Goal: Information Seeking & Learning: Learn about a topic

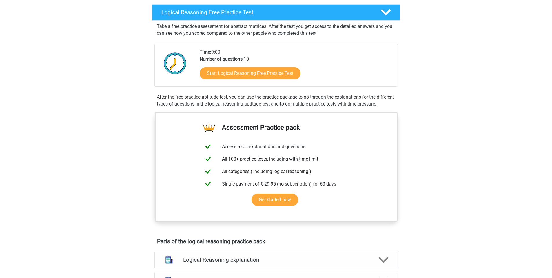
scroll to position [96, 0]
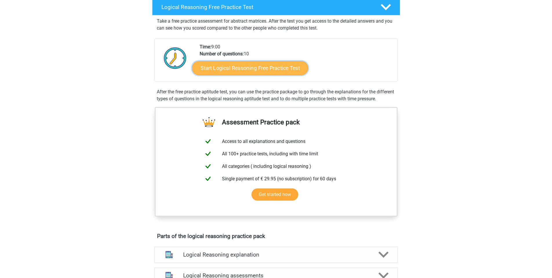
click at [247, 65] on link "Start Logical Reasoning Free Practice Test" at bounding box center [250, 68] width 116 height 14
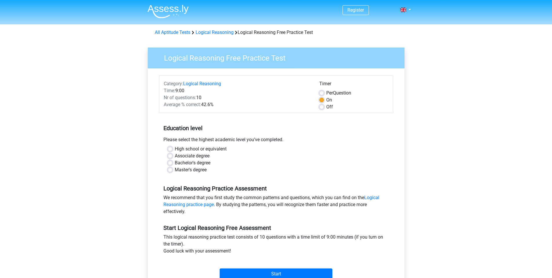
click at [175, 170] on label "Master's degree" at bounding box center [191, 169] width 32 height 7
click at [169, 170] on input "Master's degree" at bounding box center [170, 169] width 5 height 6
radio input "true"
click at [175, 164] on label "Bachelor's degree" at bounding box center [193, 162] width 36 height 7
click at [170, 164] on input "Bachelor's degree" at bounding box center [170, 162] width 5 height 6
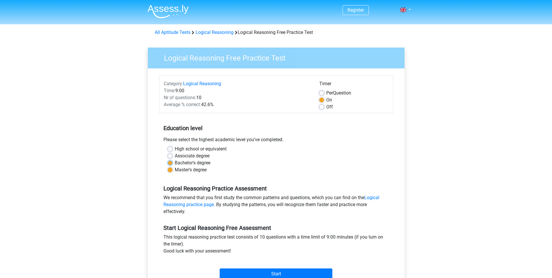
radio input "true"
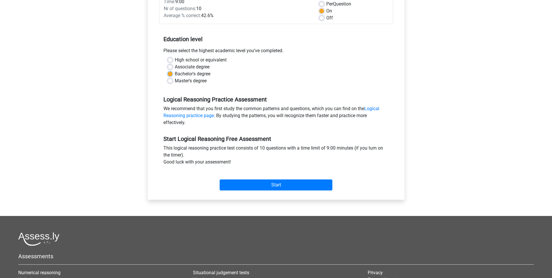
scroll to position [83, 0]
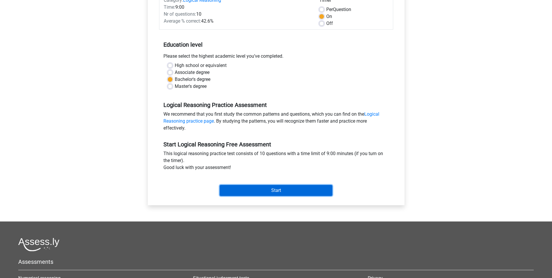
click at [263, 191] on input "Start" at bounding box center [276, 190] width 113 height 11
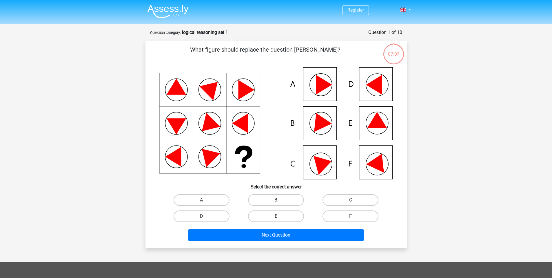
click at [275, 197] on label "B" at bounding box center [276, 200] width 56 height 12
click at [276, 200] on input "B" at bounding box center [278, 202] width 4 height 4
radio input "true"
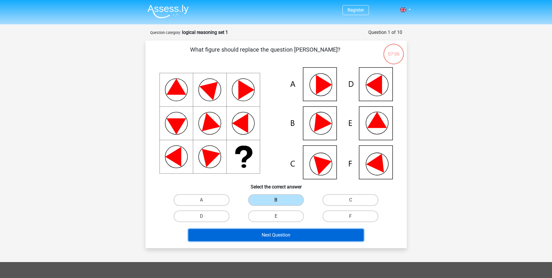
click at [297, 235] on button "Next Question" at bounding box center [275, 235] width 175 height 12
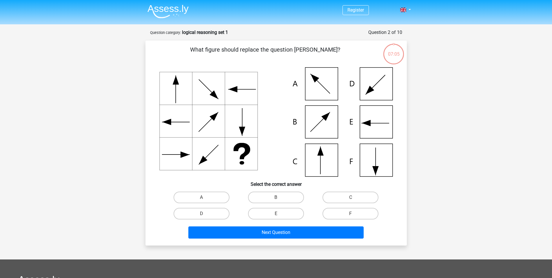
scroll to position [29, 0]
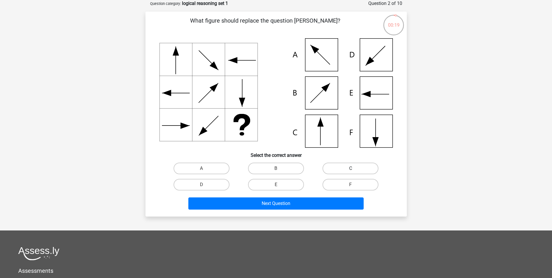
click at [350, 165] on label "C" at bounding box center [350, 169] width 56 height 12
click at [351, 168] on input "C" at bounding box center [353, 170] width 4 height 4
radio input "true"
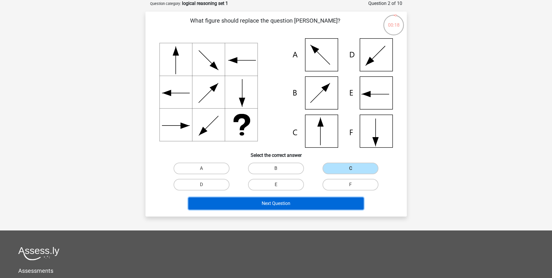
click at [283, 202] on button "Next Question" at bounding box center [275, 203] width 175 height 12
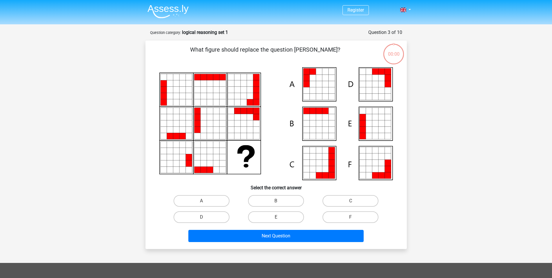
scroll to position [29, 0]
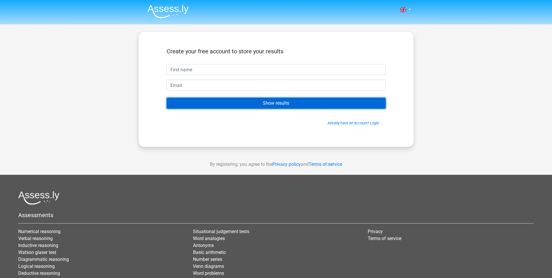
click at [284, 104] on input "Show results" at bounding box center [276, 103] width 219 height 11
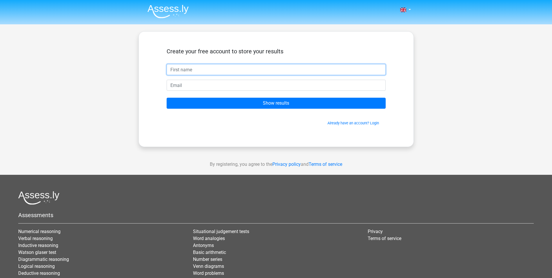
click at [222, 67] on input "text" at bounding box center [276, 69] width 219 height 11
click at [438, 115] on div "Nederlands English" at bounding box center [276, 164] width 552 height 328
click at [239, 71] on input "text" at bounding box center [276, 69] width 219 height 11
type input "[EMAIL_ADDRESS][DOMAIN_NAME]"
type input "[PERSON_NAME]"
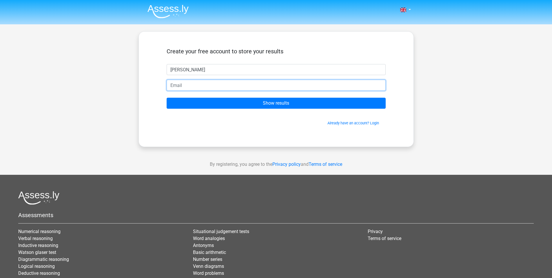
paste input "[EMAIL_ADDRESS][DOMAIN_NAME]"
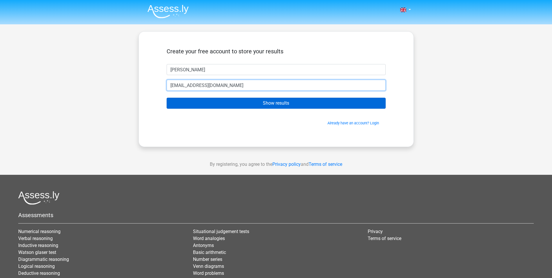
type input "[EMAIL_ADDRESS][DOMAIN_NAME]"
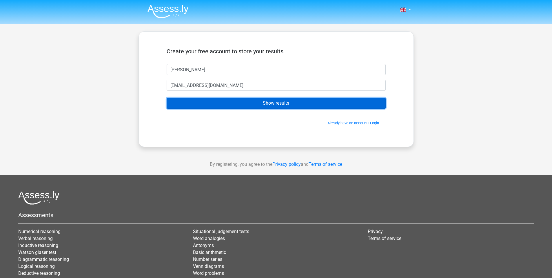
click at [290, 103] on input "Show results" at bounding box center [276, 103] width 219 height 11
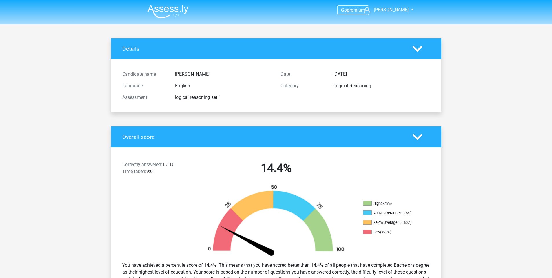
click at [418, 136] on icon at bounding box center [417, 137] width 10 height 10
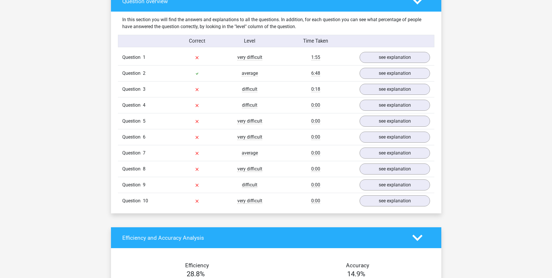
scroll to position [290, 0]
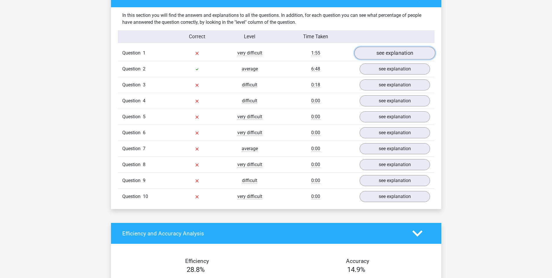
click at [398, 57] on link "see explanation" at bounding box center [394, 53] width 81 height 13
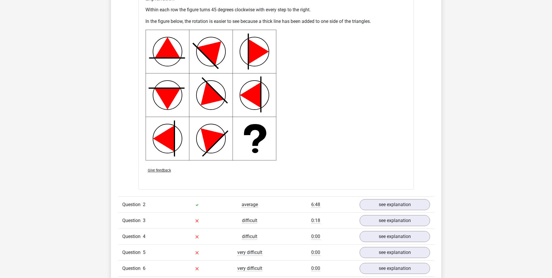
scroll to position [579, 0]
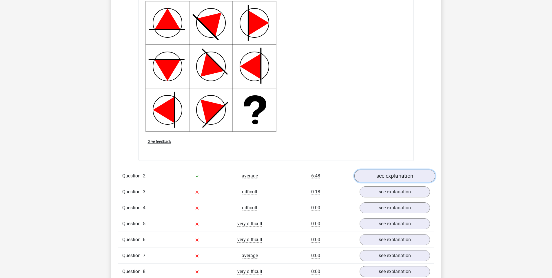
click at [397, 176] on link "see explanation" at bounding box center [394, 176] width 81 height 13
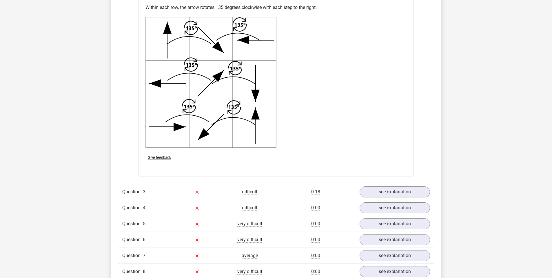
scroll to position [966, 0]
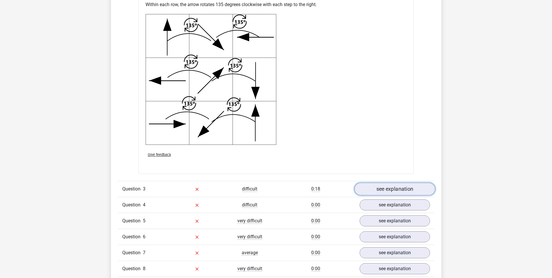
click at [383, 191] on link "see explanation" at bounding box center [394, 189] width 81 height 13
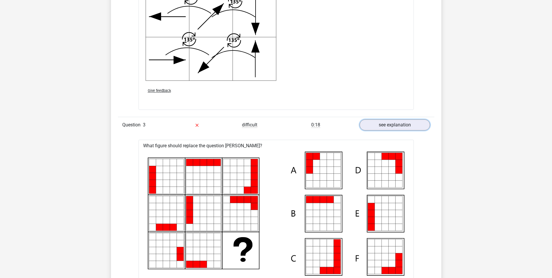
scroll to position [1035, 0]
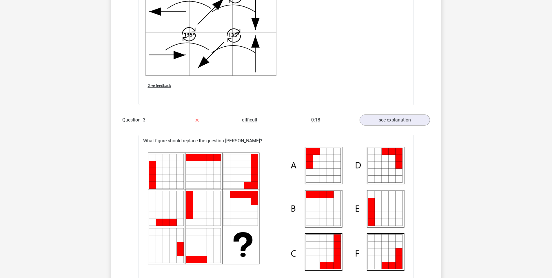
click at [315, 154] on icon at bounding box center [316, 151] width 7 height 7
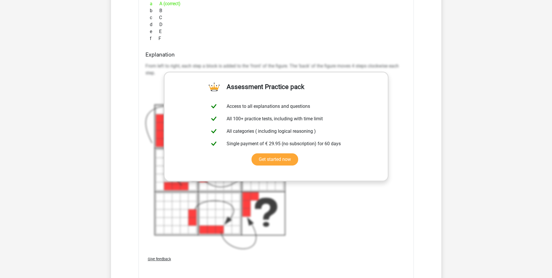
scroll to position [1324, 0]
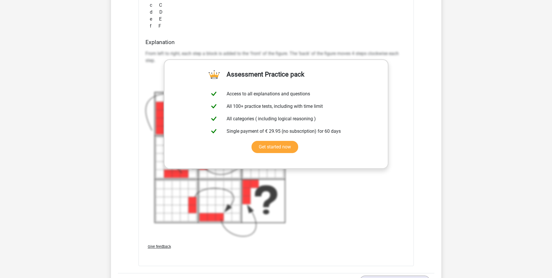
click at [358, 185] on div "From left to right, each step a block is added to the 'front' of the figure. Th…" at bounding box center [275, 143] width 261 height 191
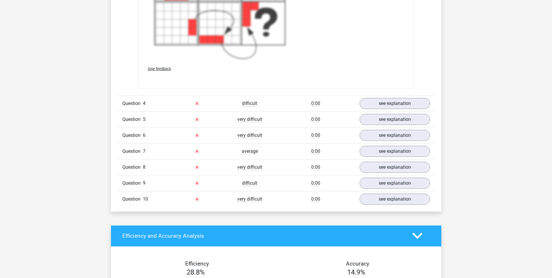
scroll to position [1518, 0]
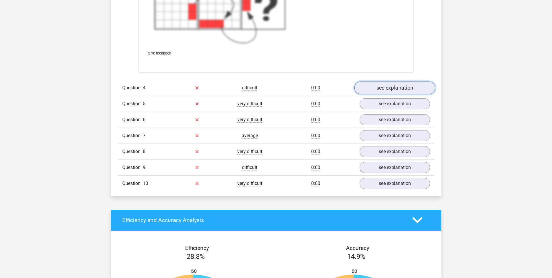
click at [405, 88] on link "see explanation" at bounding box center [394, 87] width 81 height 13
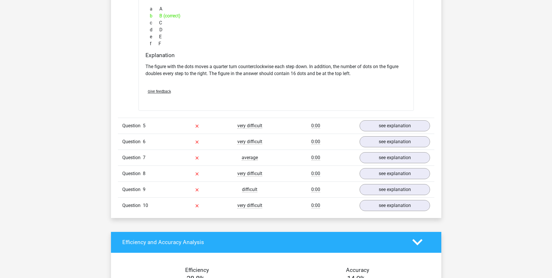
scroll to position [1807, 0]
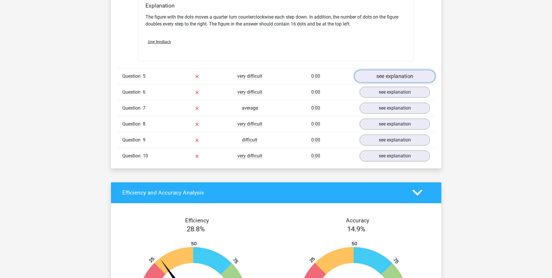
click at [376, 77] on link "see explanation" at bounding box center [394, 76] width 81 height 13
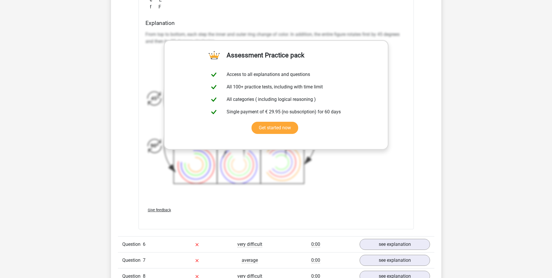
scroll to position [2136, 0]
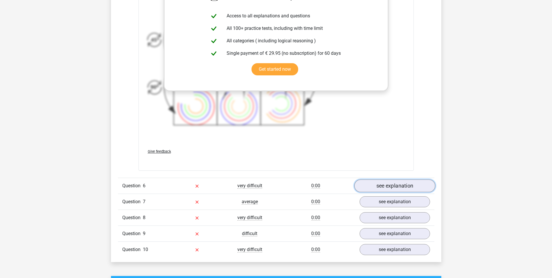
click at [390, 187] on link "see explanation" at bounding box center [394, 185] width 81 height 13
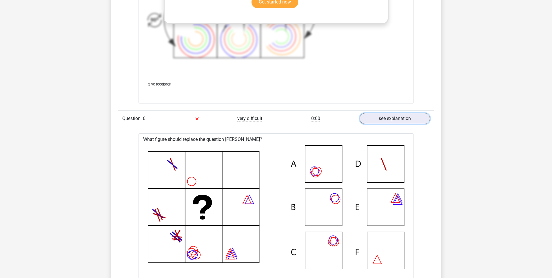
scroll to position [2206, 0]
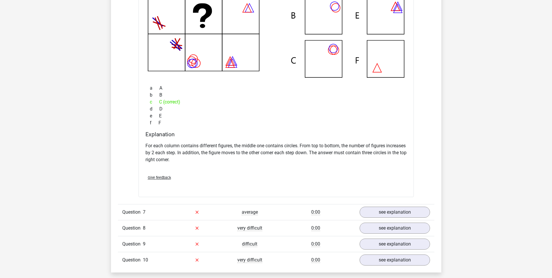
scroll to position [2400, 0]
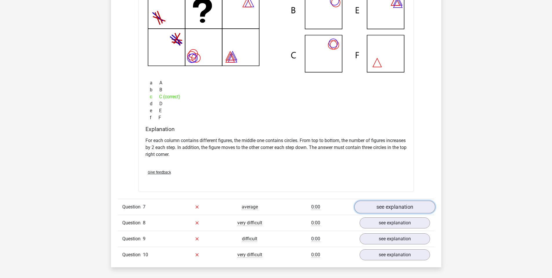
click at [394, 209] on link "see explanation" at bounding box center [394, 207] width 81 height 13
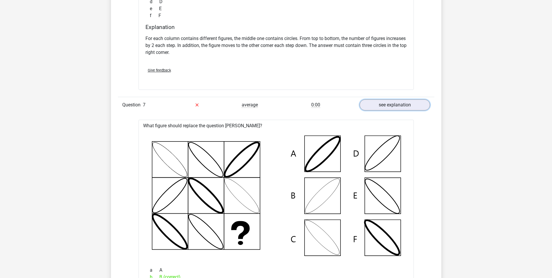
scroll to position [2496, 0]
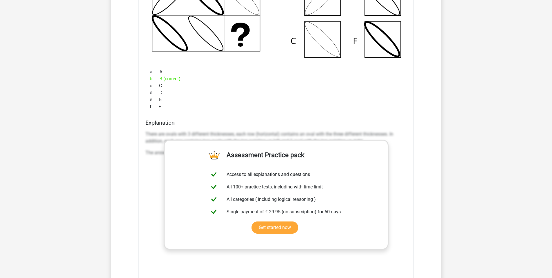
scroll to position [2593, 0]
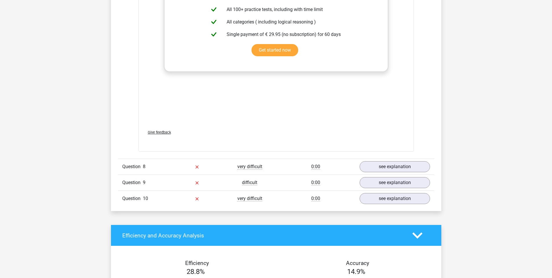
scroll to position [2883, 0]
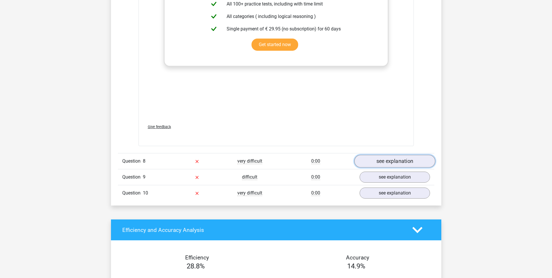
click at [386, 160] on link "see explanation" at bounding box center [394, 161] width 81 height 13
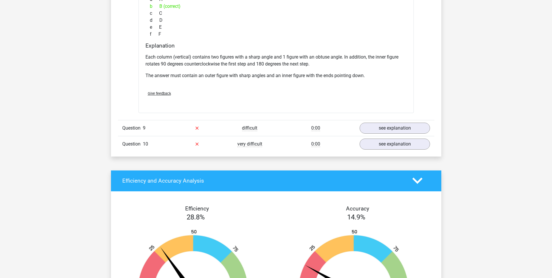
scroll to position [3208, 0]
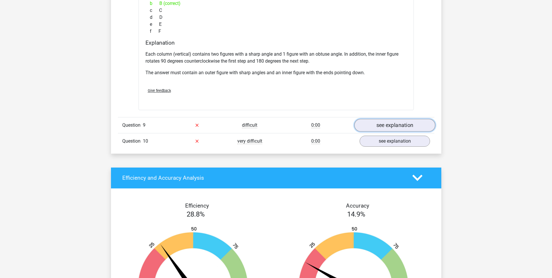
click at [386, 127] on link "see explanation" at bounding box center [394, 125] width 81 height 13
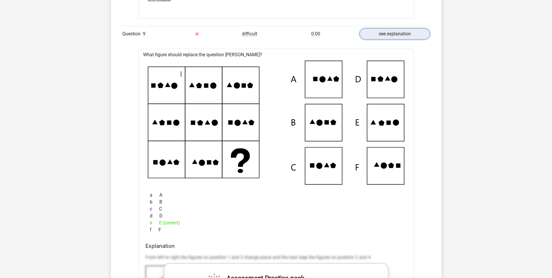
scroll to position [3305, 0]
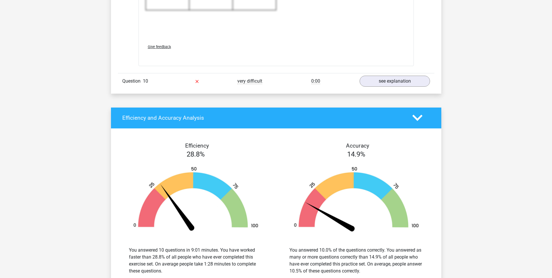
scroll to position [3691, 0]
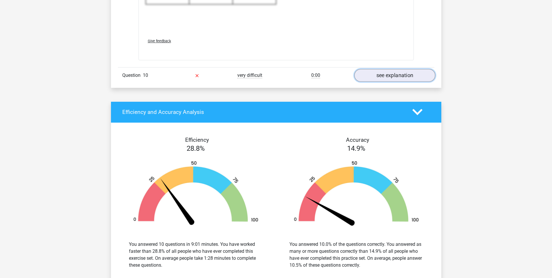
click at [384, 75] on link "see explanation" at bounding box center [394, 75] width 81 height 13
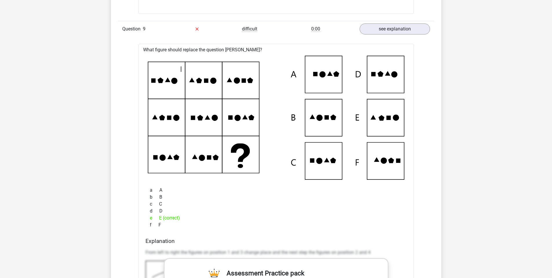
scroll to position [3402, 0]
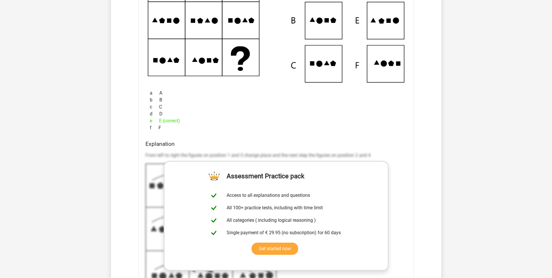
click at [245, 114] on div "d D" at bounding box center [275, 113] width 261 height 7
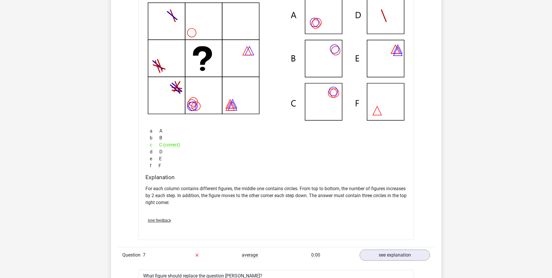
scroll to position [2339, 0]
